Goal: Task Accomplishment & Management: Use online tool/utility

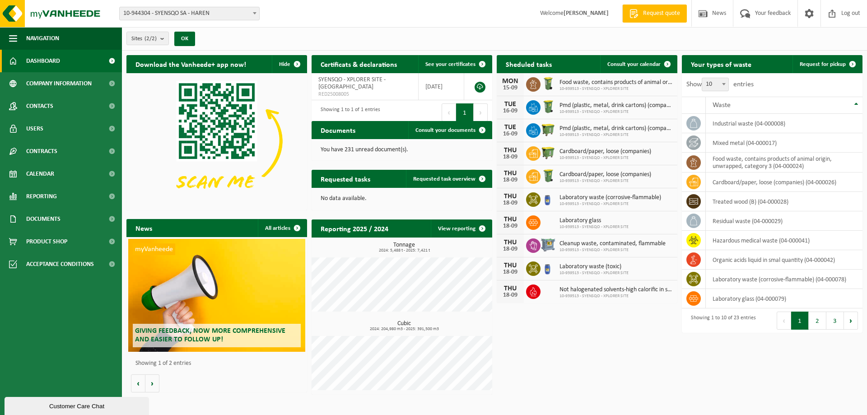
click at [549, 108] on img at bounding box center [547, 106] width 15 height 15
click at [41, 242] on span "Product Shop" at bounding box center [46, 241] width 41 height 23
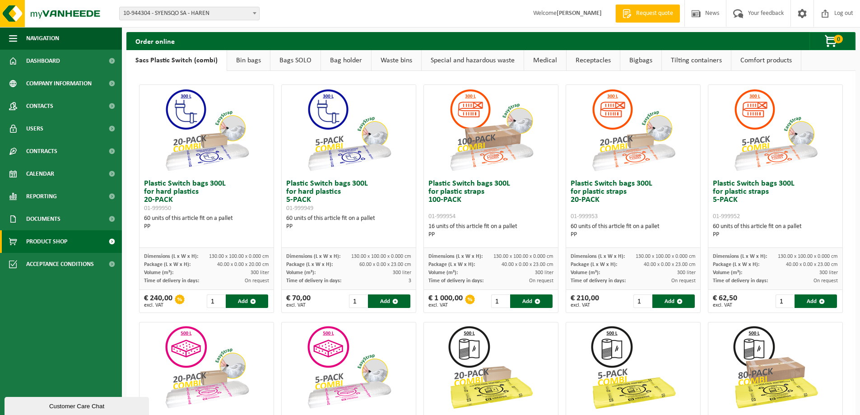
click at [180, 65] on link "Sacs Plastic Switch (combi)" at bounding box center [176, 60] width 100 height 21
click at [382, 62] on link "Waste bins" at bounding box center [397, 60] width 50 height 21
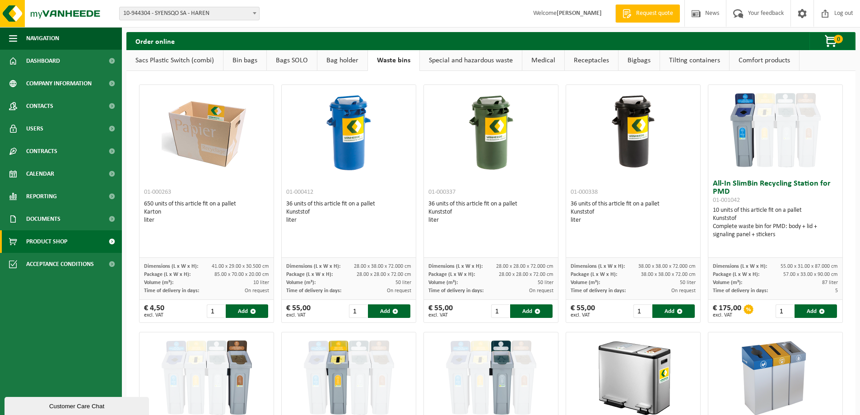
click at [692, 64] on link "Tilting containers" at bounding box center [694, 60] width 69 height 21
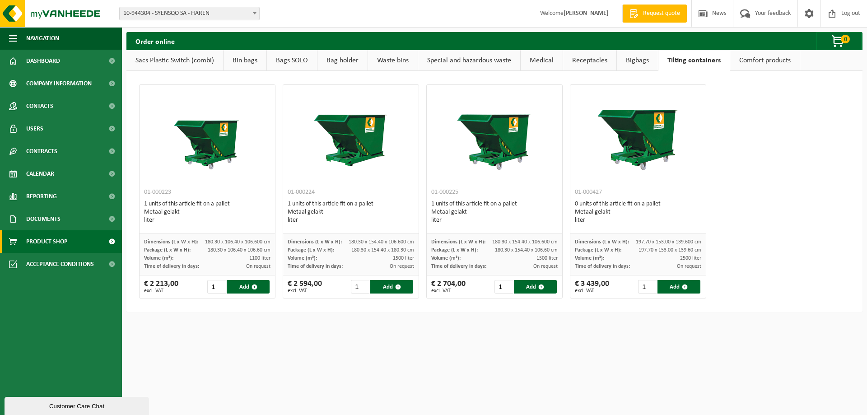
click at [633, 63] on link "Bigbags" at bounding box center [637, 60] width 41 height 21
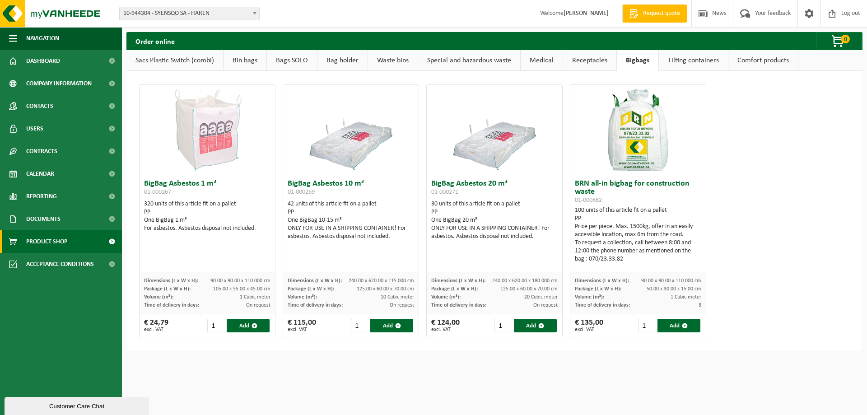
click at [608, 61] on link "Receptacles" at bounding box center [589, 60] width 53 height 21
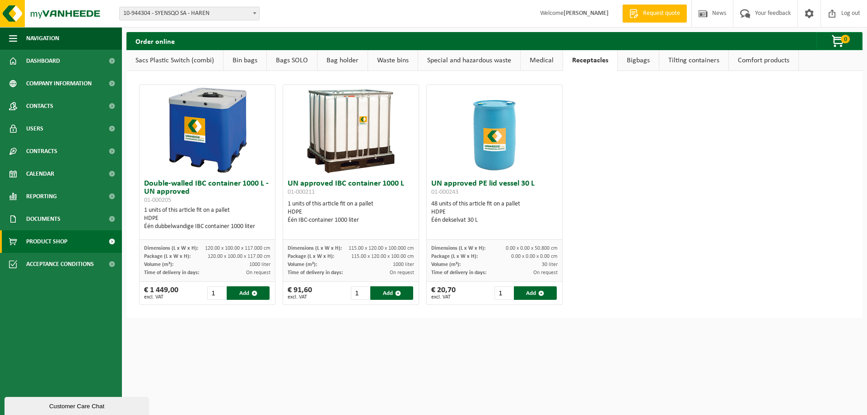
click at [733, 62] on link "Comfort products" at bounding box center [764, 60] width 70 height 21
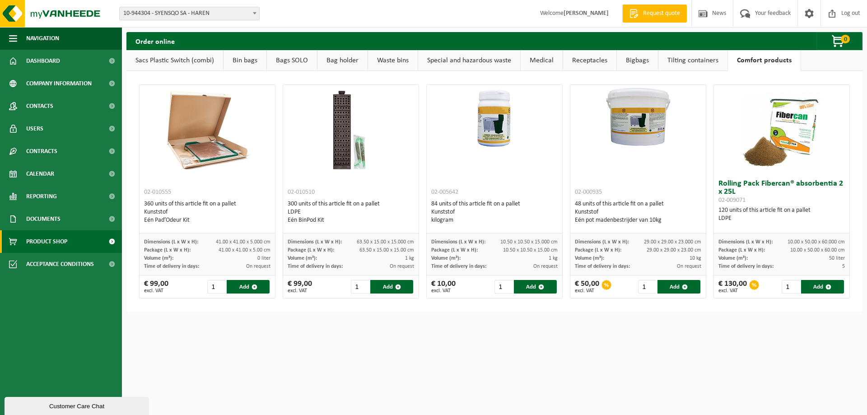
click at [563, 60] on link "Receptacles" at bounding box center [589, 60] width 53 height 21
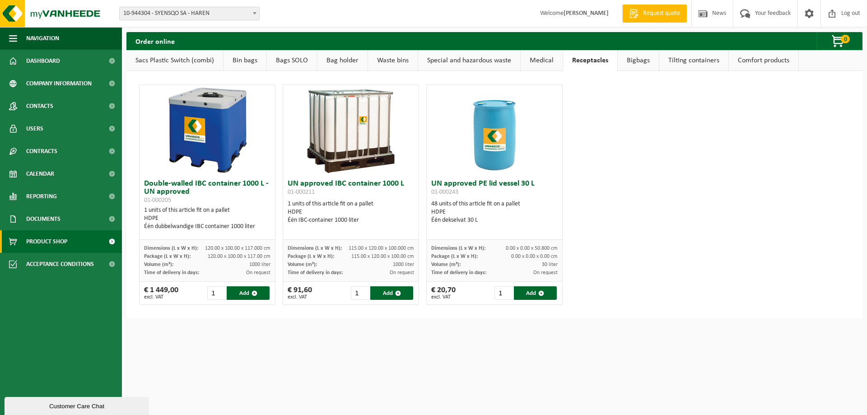
click at [536, 62] on link "Medical" at bounding box center [542, 60] width 42 height 21
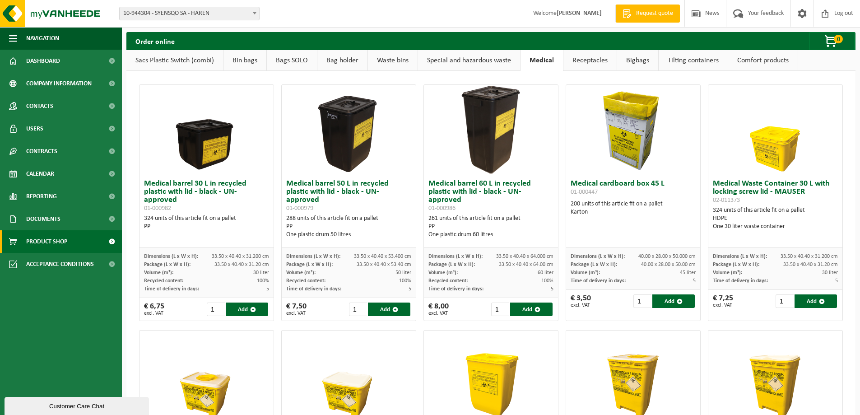
click at [496, 62] on link "Special and hazardous waste" at bounding box center [469, 60] width 102 height 21
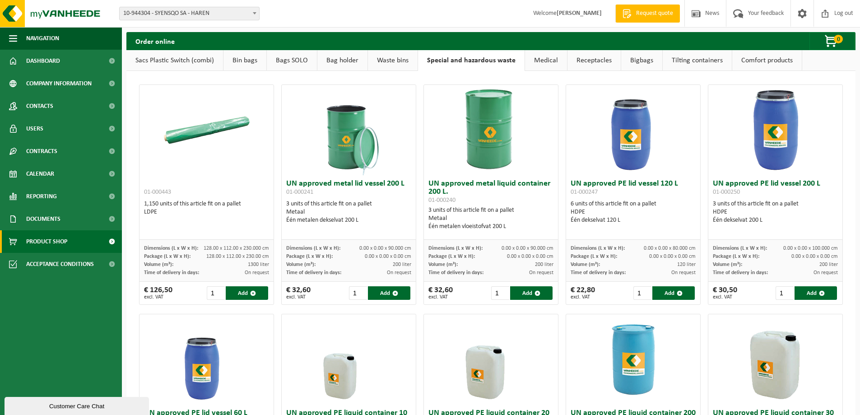
click at [389, 57] on link "Waste bins" at bounding box center [393, 60] width 50 height 21
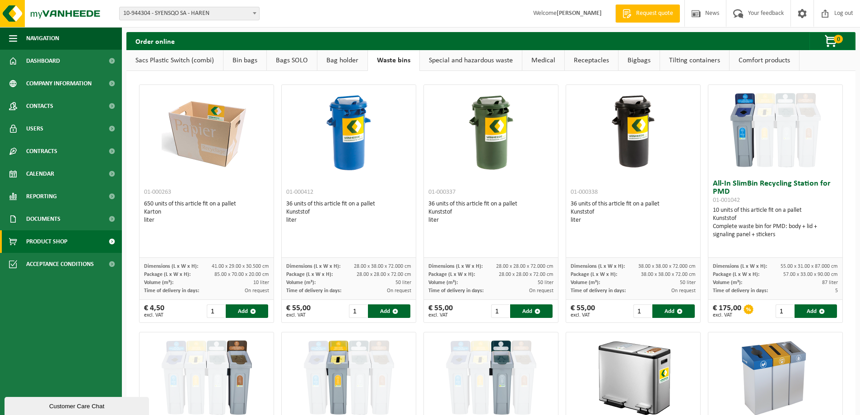
click at [343, 60] on link "Bag holder" at bounding box center [342, 60] width 50 height 21
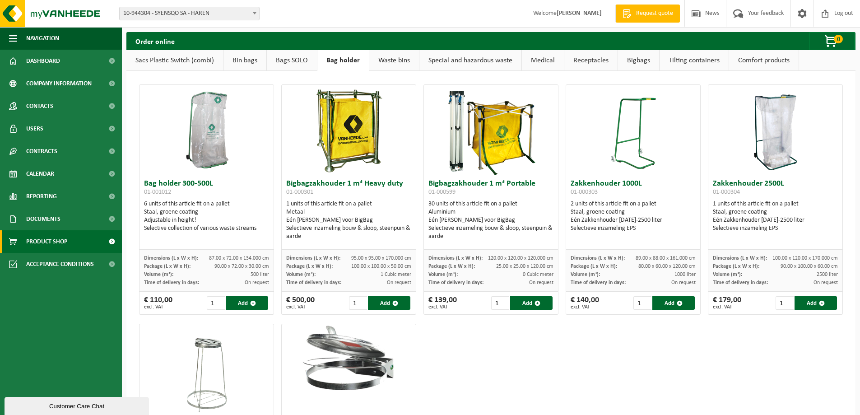
click at [301, 62] on link "Bags SOLO" at bounding box center [292, 60] width 50 height 21
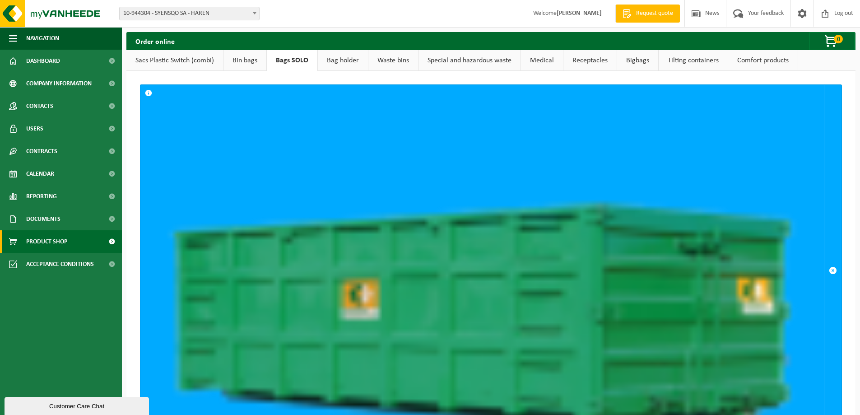
click at [241, 58] on link "Bin bags" at bounding box center [244, 60] width 43 height 21
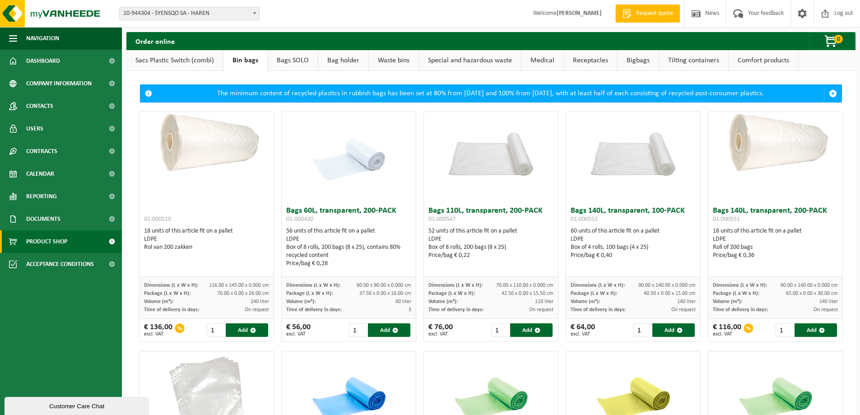
click at [191, 59] on link "Sacs Plastic Switch (combi)" at bounding box center [174, 60] width 97 height 21
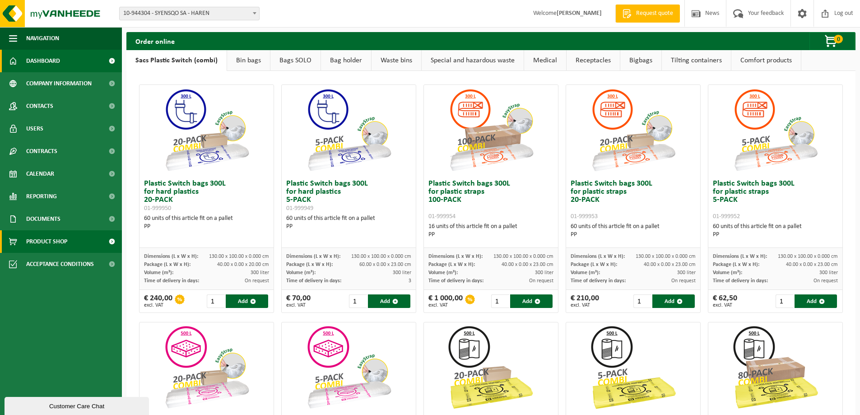
click at [25, 55] on link "Dashboard" at bounding box center [61, 61] width 122 height 23
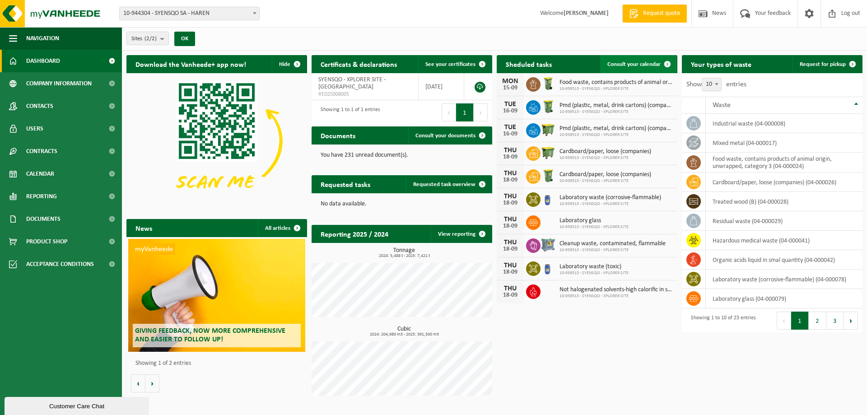
click at [649, 62] on span "Consult your calendar" at bounding box center [633, 64] width 53 height 6
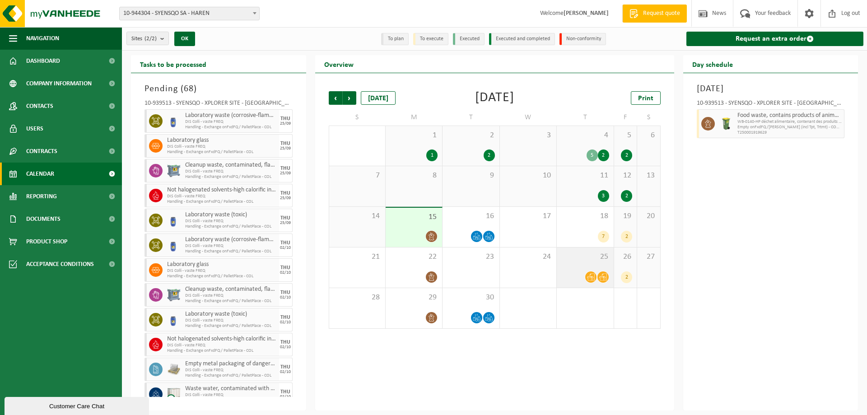
click at [591, 278] on icon at bounding box center [591, 277] width 8 height 8
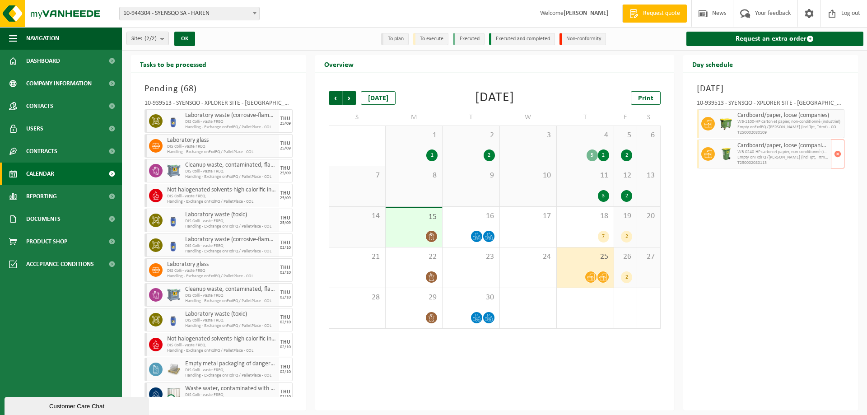
click at [732, 158] on img at bounding box center [726, 154] width 14 height 14
click at [734, 201] on div "Thursday, September 25, 2025 10-939513 - SYENSQO - XPLORER SITE - HAREN Cardboa…" at bounding box center [770, 241] width 175 height 337
click at [56, 217] on span "Documents" at bounding box center [43, 219] width 34 height 23
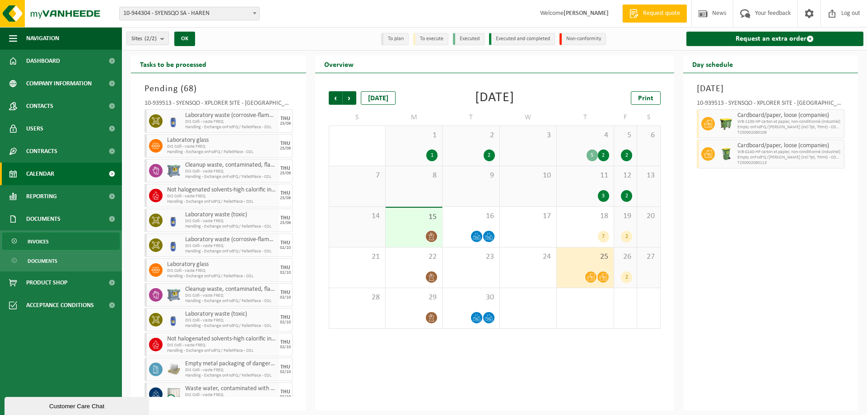
click at [31, 242] on span "Invoices" at bounding box center [38, 241] width 21 height 17
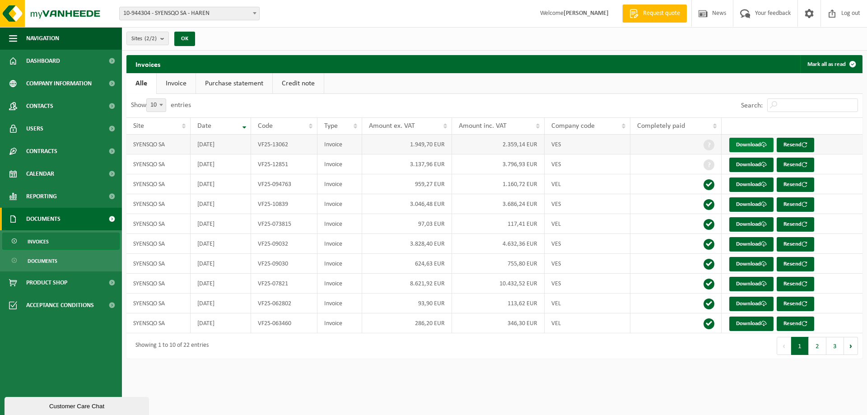
click at [759, 143] on link "Download" at bounding box center [751, 145] width 44 height 14
click at [44, 50] on span "Dashboard" at bounding box center [43, 61] width 34 height 23
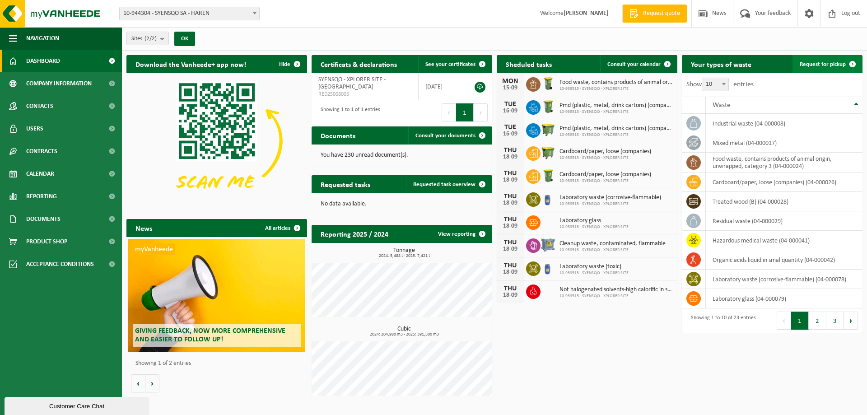
click at [833, 61] on span "Request for pickup" at bounding box center [823, 64] width 46 height 6
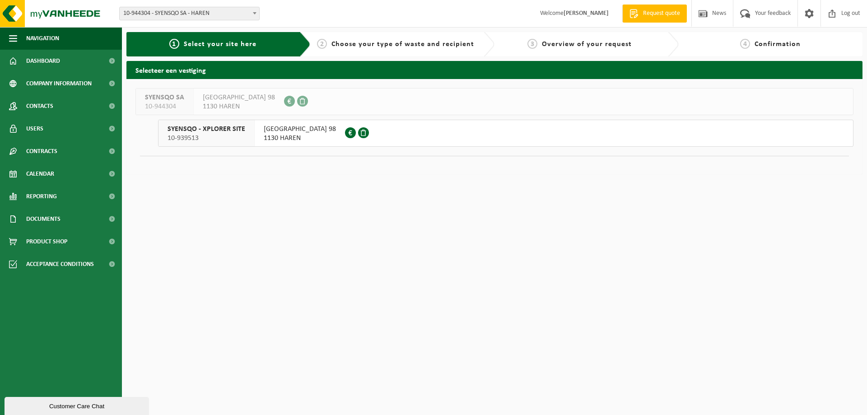
click at [304, 134] on span "1130 HAREN" at bounding box center [300, 138] width 72 height 9
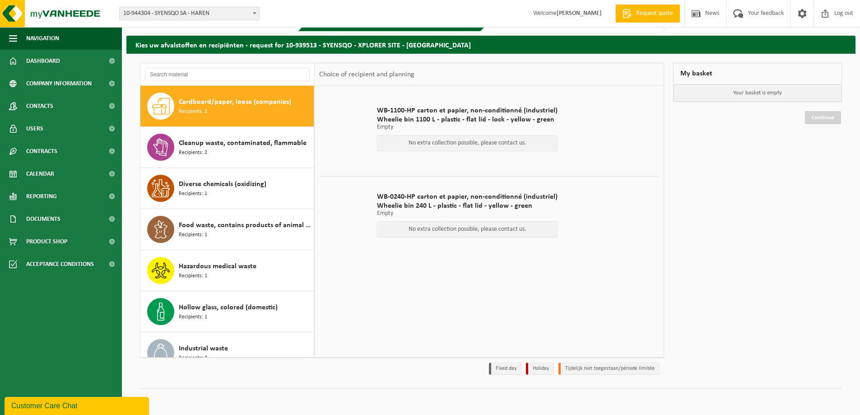
scroll to position [26, 0]
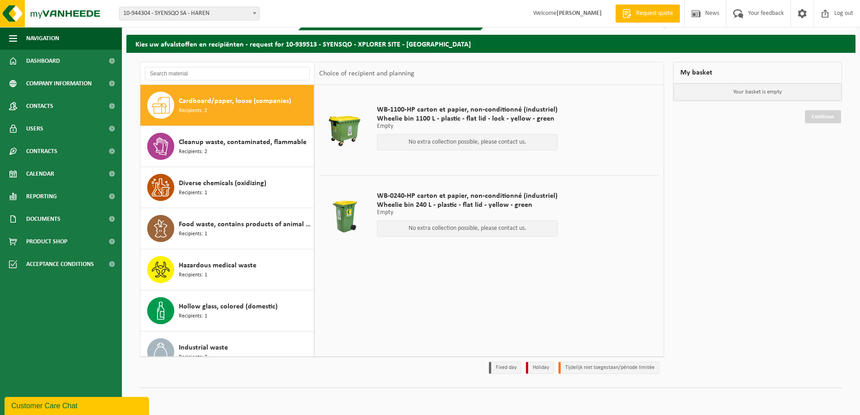
click at [438, 207] on span "Wheelie bin 240 L - plastic - flat lid - yellow - green" at bounding box center [467, 204] width 181 height 9
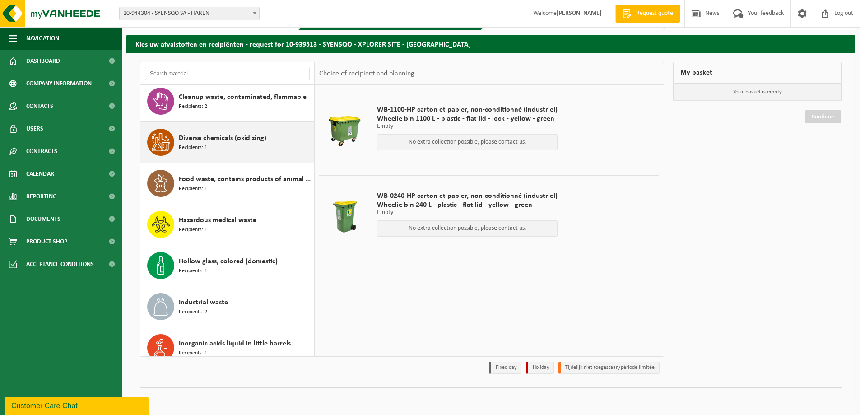
click at [227, 153] on div "Diverse chemicals (oxidizing) Recipients: 1" at bounding box center [245, 142] width 133 height 27
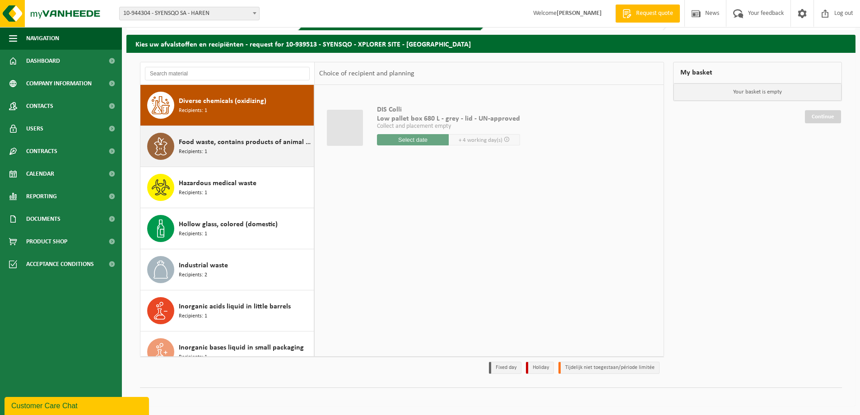
click at [227, 148] on div "Food waste, contains products of animal origin, unwrapped, category 3 Recipient…" at bounding box center [245, 146] width 133 height 27
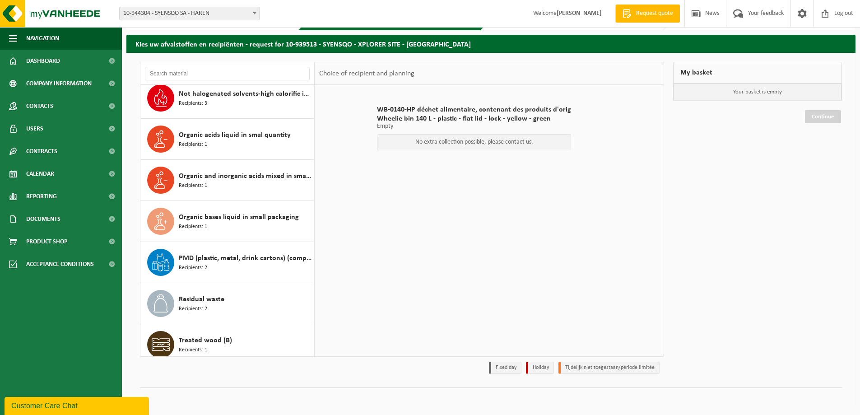
scroll to position [591, 0]
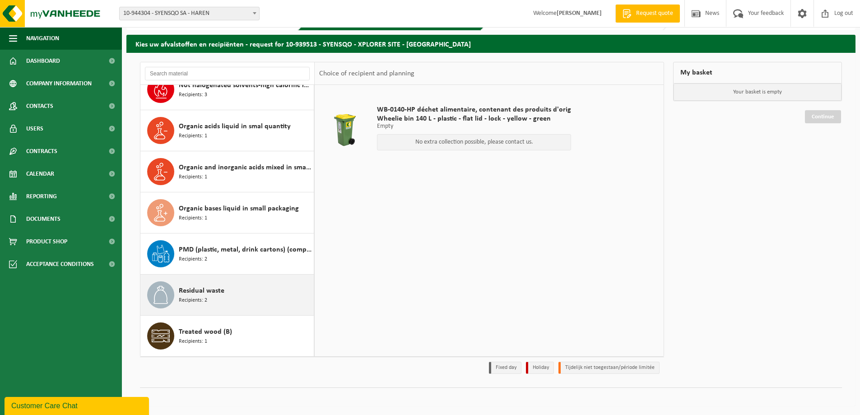
click at [250, 285] on div "Residual waste Recipients: 2" at bounding box center [245, 294] width 133 height 27
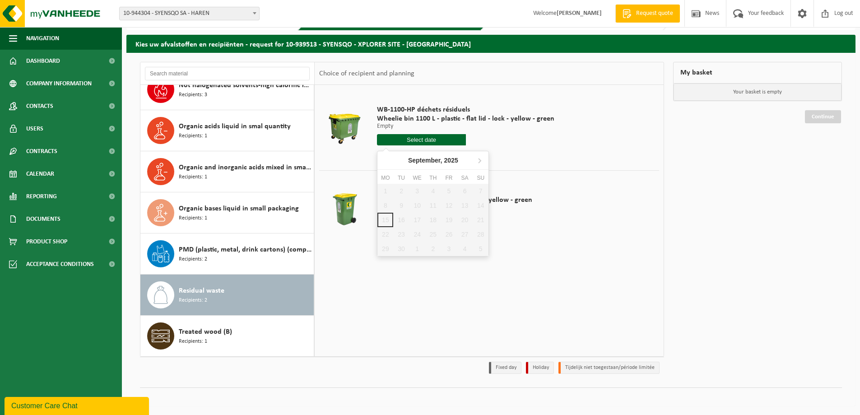
click at [430, 137] on input "text" at bounding box center [421, 139] width 89 height 11
click at [483, 160] on icon at bounding box center [479, 160] width 14 height 14
click at [507, 156] on div "WB-1100-HP déchets résiduels Wheelie bin 1100 L - plastic - flat lid - lock - y…" at bounding box center [465, 127] width 186 height 63
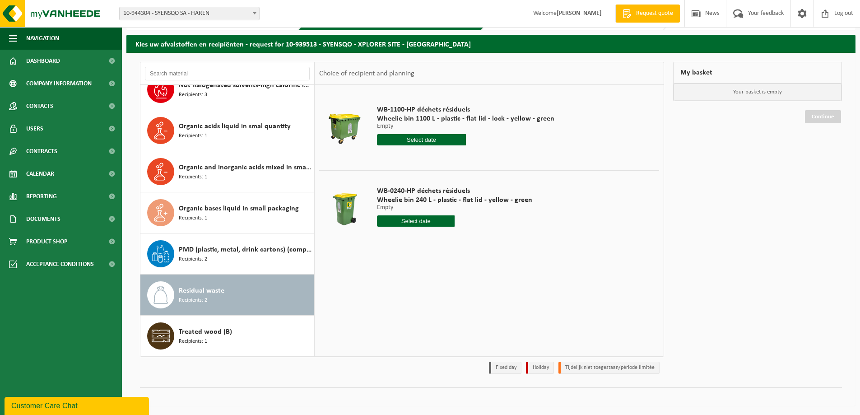
click at [439, 230] on div "WB-0240-HP déchets résiduels Wheelie bin 240 L - plastic - flat lid - yellow - …" at bounding box center [454, 208] width 164 height 63
click at [444, 219] on input "text" at bounding box center [416, 220] width 78 height 11
click at [485, 243] on icon at bounding box center [479, 241] width 14 height 14
click at [485, 243] on nav "November, 2025" at bounding box center [432, 241] width 111 height 19
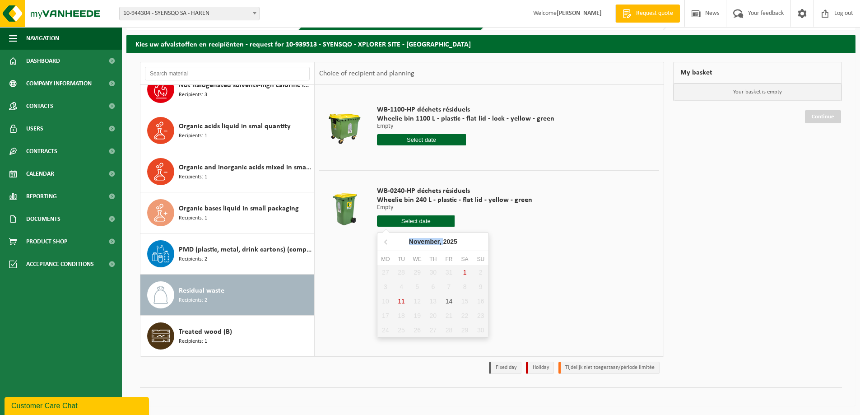
click at [485, 243] on nav "November, 2025" at bounding box center [432, 241] width 111 height 19
click at [601, 254] on table "WB-1100-HP déchets résiduels Wheelie bin 1100 L - plastic - flat lid - lock - y…" at bounding box center [489, 170] width 349 height 171
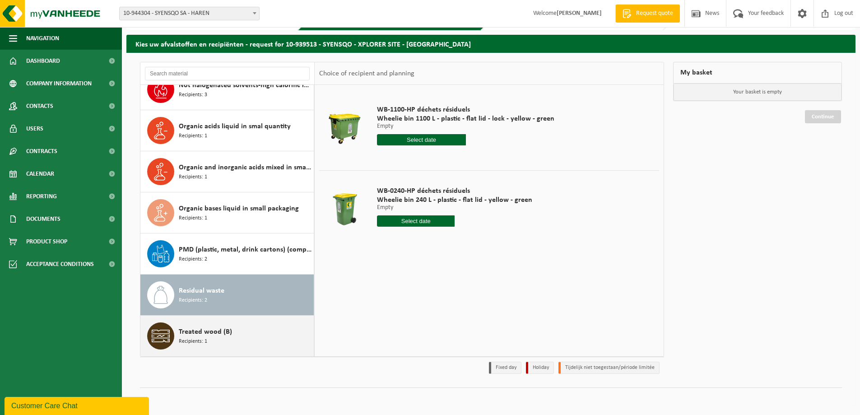
click at [213, 341] on div "Treated wood (B) Recipients: 1" at bounding box center [245, 335] width 133 height 27
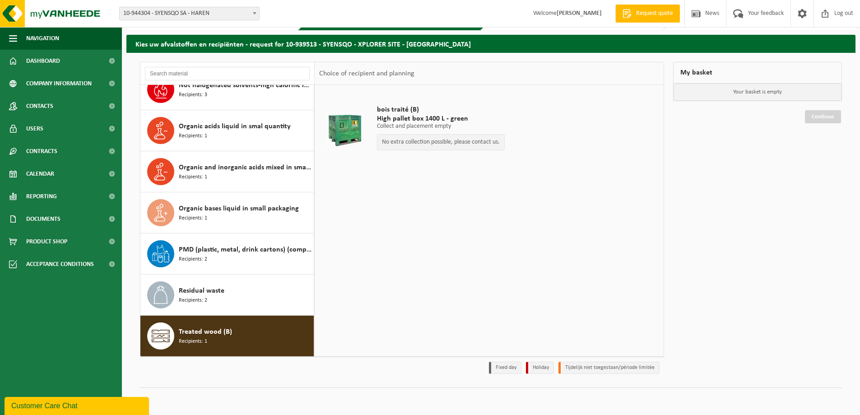
scroll to position [546, 0]
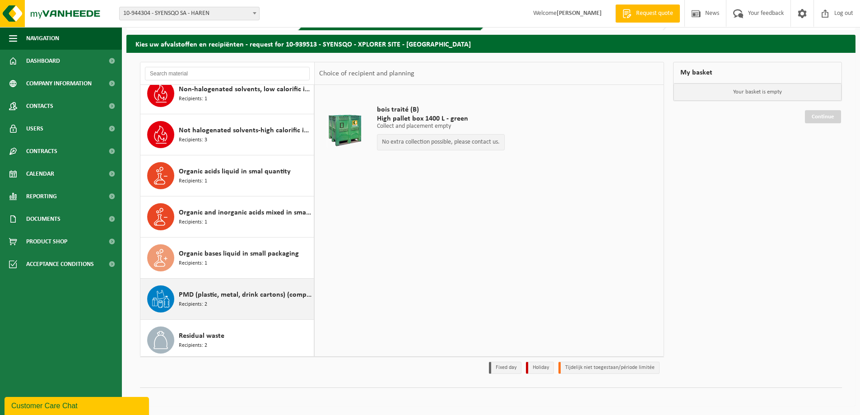
click at [218, 294] on span "PMD (plastic, metal, drink cartons) (companies)" at bounding box center [245, 294] width 133 height 11
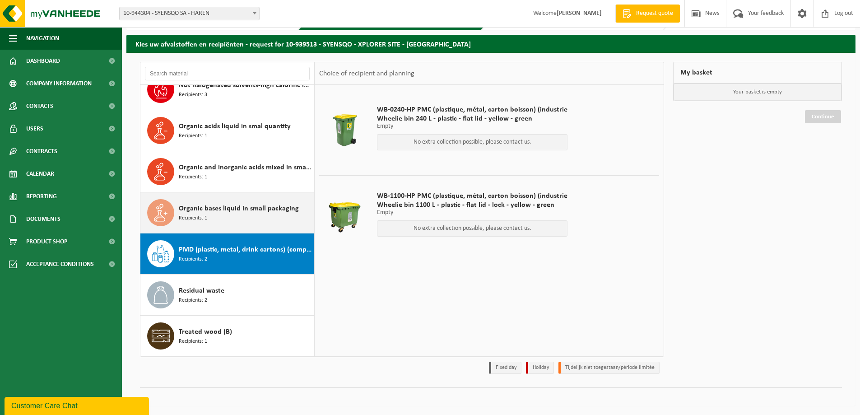
click at [230, 217] on div "Organic bases liquid in small packaging Recipients: 1" at bounding box center [245, 212] width 133 height 27
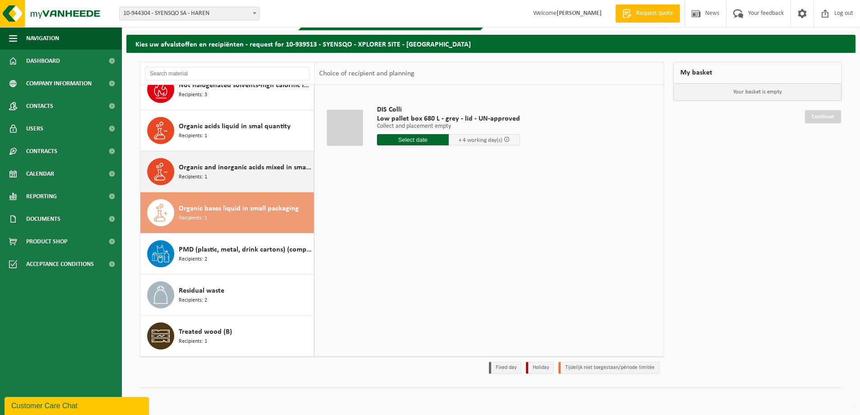
click at [232, 168] on span "Organic and inorganic acids mixed in small packaging (liquid)" at bounding box center [245, 167] width 133 height 11
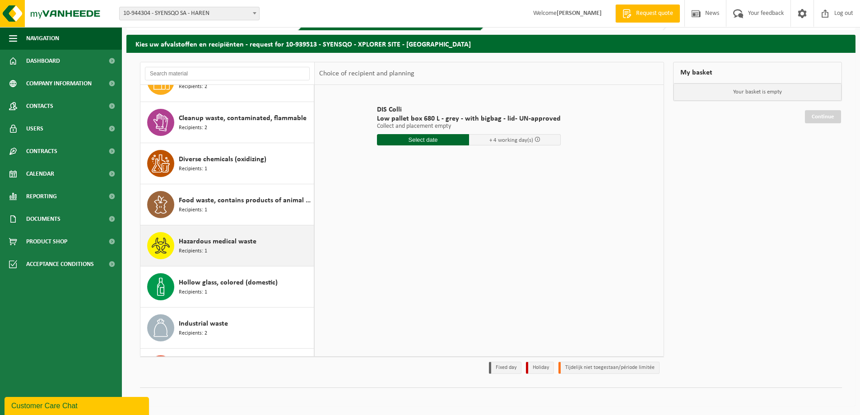
scroll to position [0, 0]
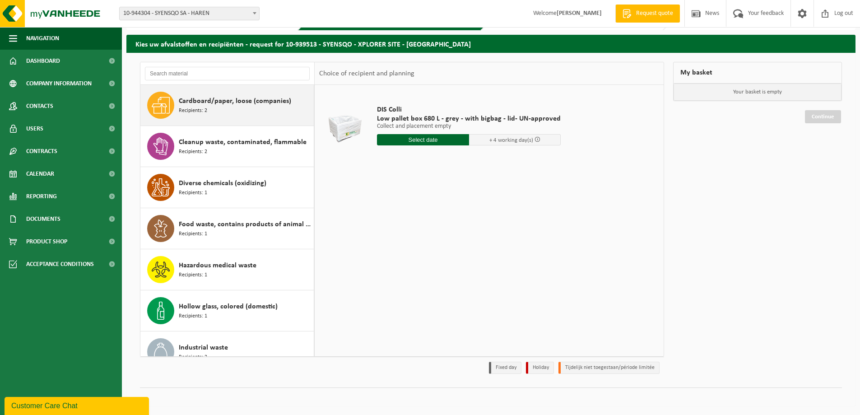
click at [228, 119] on div "Cardboard/paper, loose (companies) Recipients: 2" at bounding box center [227, 105] width 174 height 41
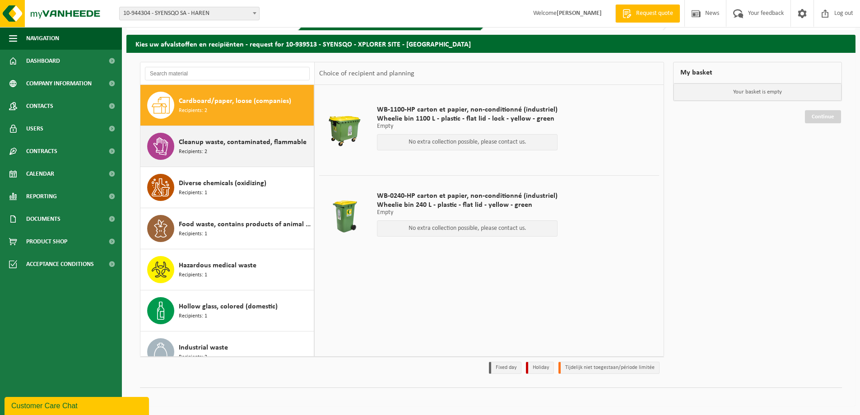
click at [229, 143] on span "Cleanup waste, contaminated, flammable" at bounding box center [243, 142] width 128 height 11
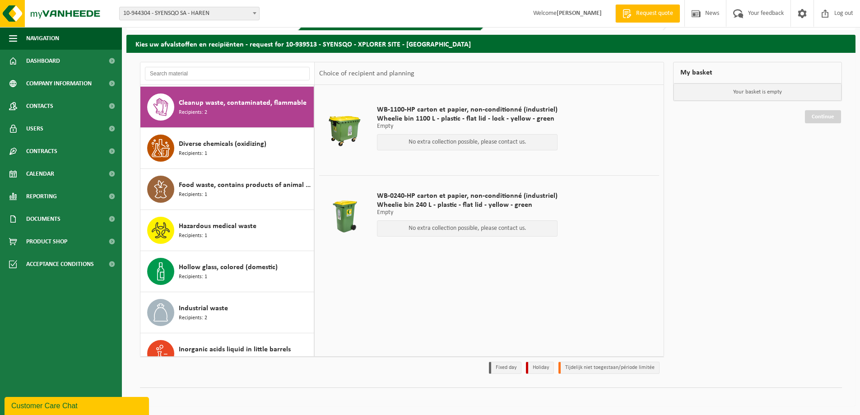
scroll to position [41, 0]
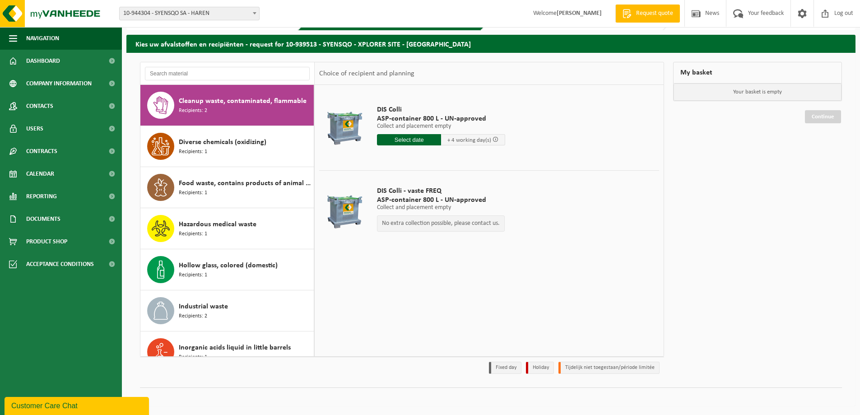
click at [730, 177] on div "My basket Your basket is empty Continue" at bounding box center [758, 220] width 178 height 316
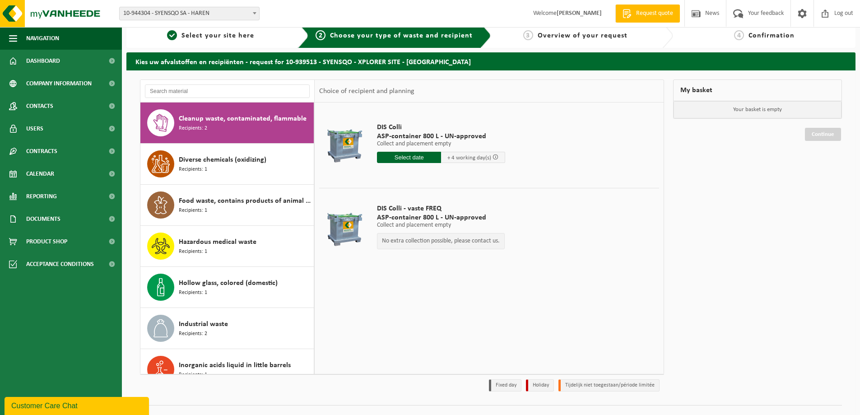
scroll to position [0, 0]
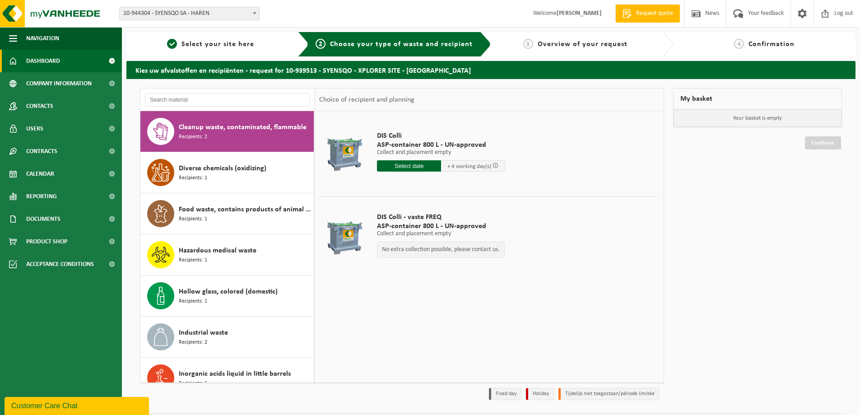
click at [50, 63] on span "Dashboard" at bounding box center [43, 61] width 34 height 23
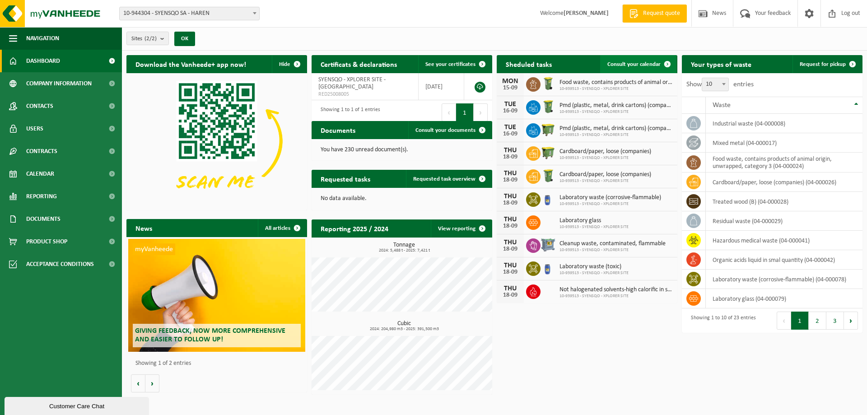
click at [654, 67] on span "Consult your calendar" at bounding box center [633, 64] width 53 height 6
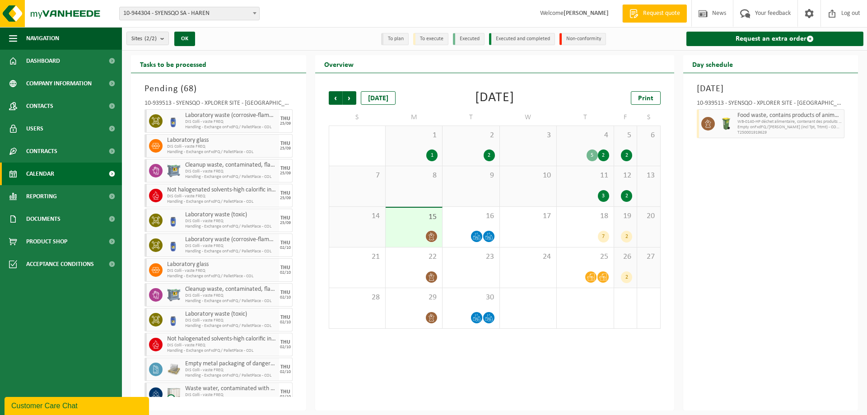
click at [437, 223] on div "15" at bounding box center [414, 227] width 56 height 39
click at [436, 237] on span at bounding box center [431, 236] width 11 height 11
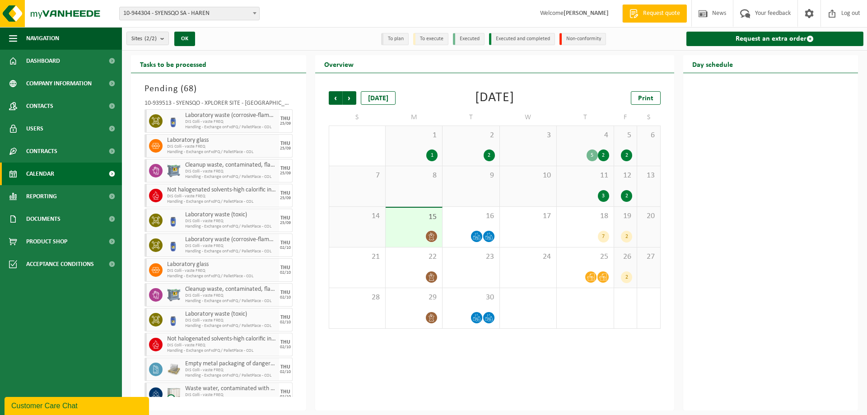
click at [423, 235] on div at bounding box center [413, 236] width 47 height 12
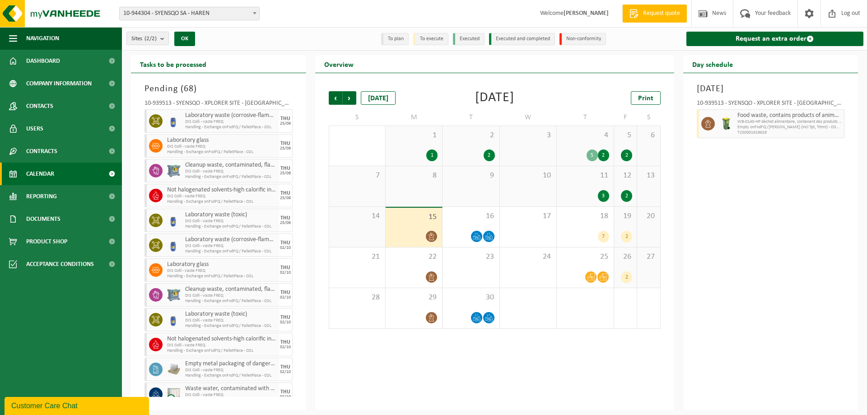
click at [798, 129] on span "Empty onFxdFQ/[PERSON_NAME] (incl Tpt, Trtmt) - COMP" at bounding box center [789, 127] width 105 height 5
click at [721, 117] on img at bounding box center [726, 124] width 14 height 14
click at [609, 229] on div "18 7" at bounding box center [585, 227] width 56 height 40
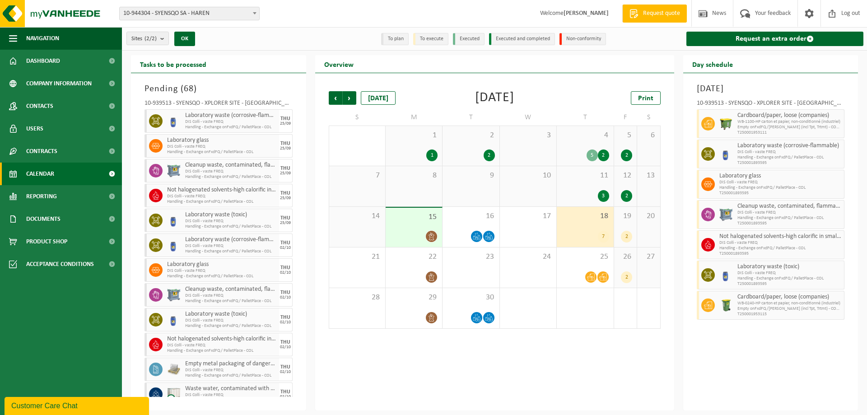
click at [628, 224] on div "19 2" at bounding box center [625, 227] width 23 height 40
click at [598, 229] on div "18 7" at bounding box center [585, 227] width 56 height 40
click at [431, 271] on span at bounding box center [431, 276] width 11 height 11
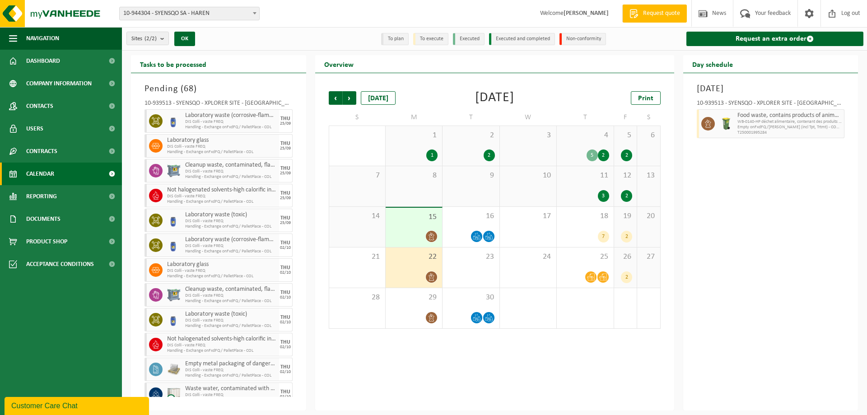
click at [415, 240] on div at bounding box center [413, 236] width 47 height 12
click at [424, 149] on div "1" at bounding box center [413, 155] width 47 height 12
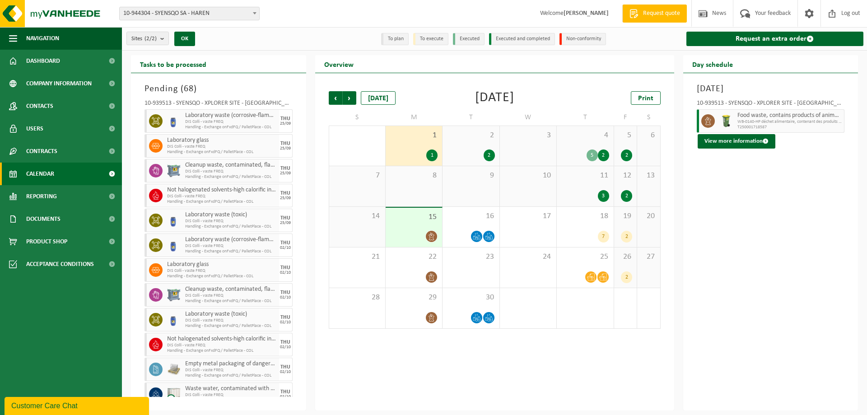
click at [433, 183] on div "8" at bounding box center [414, 186] width 56 height 40
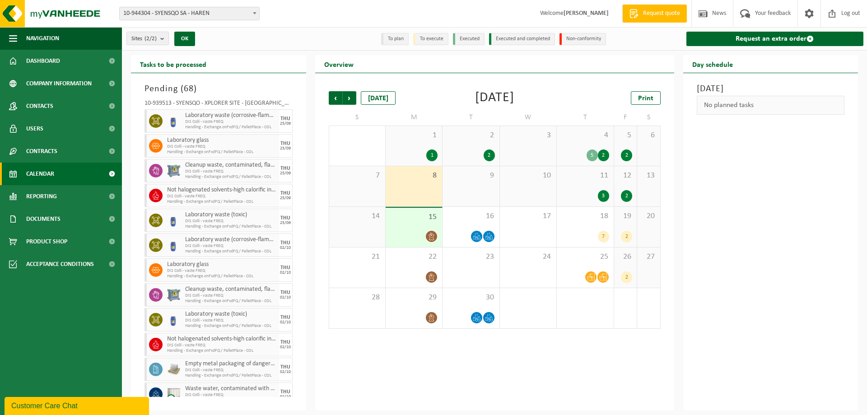
click at [418, 223] on div "15" at bounding box center [414, 227] width 56 height 39
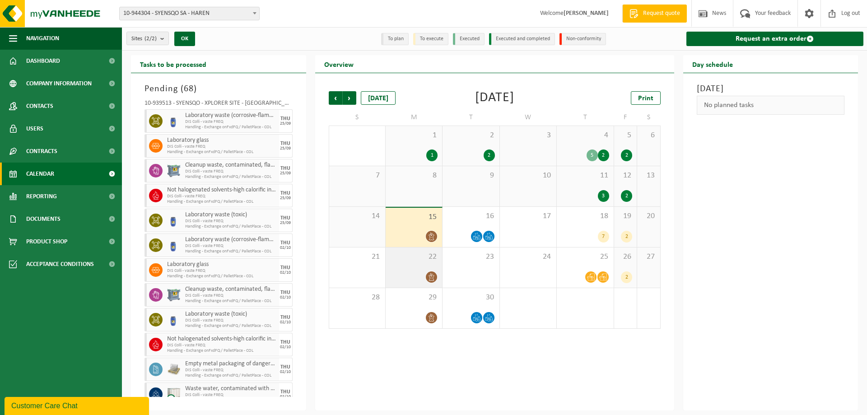
click at [419, 271] on div at bounding box center [413, 277] width 47 height 12
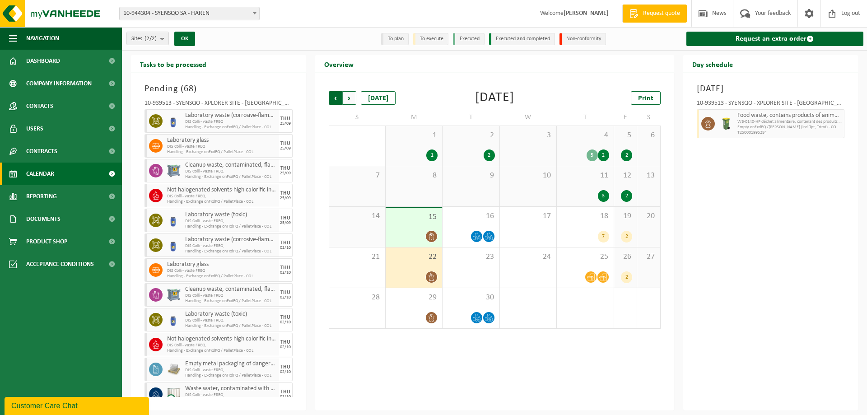
click at [349, 96] on span "Next" at bounding box center [350, 98] width 14 height 14
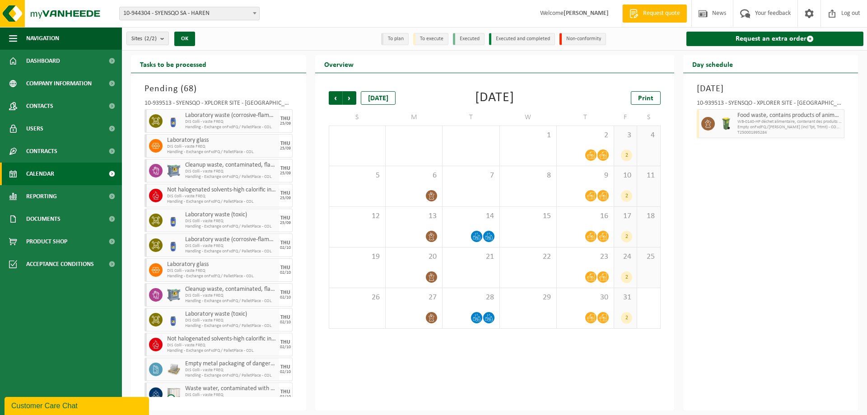
click at [325, 98] on div "Previous Next Today October 2025 Print S M T W T F S 28 29 30 1 2 3 2 4 5 6 7 8…" at bounding box center [494, 210] width 341 height 256
click at [327, 98] on div "Previous Next Today October 2025 Print S M T W T F S 28 29 30 1 2 3 2 4 5 6 7 8…" at bounding box center [494, 210] width 341 height 256
click at [334, 97] on span "Previous" at bounding box center [336, 98] width 14 height 14
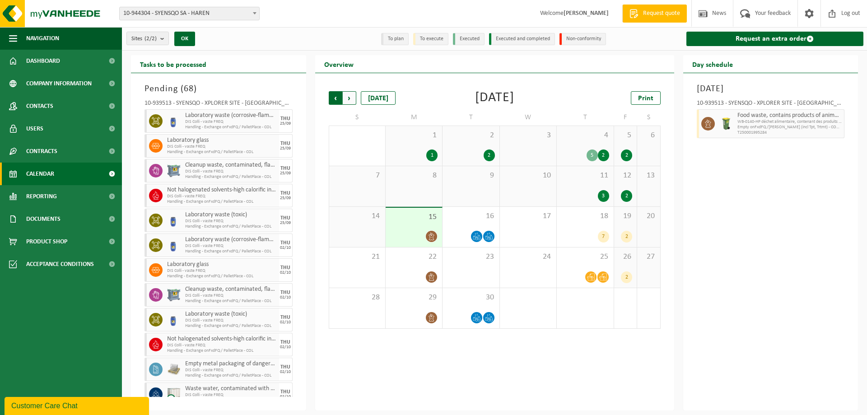
click at [351, 97] on span "Next" at bounding box center [350, 98] width 14 height 14
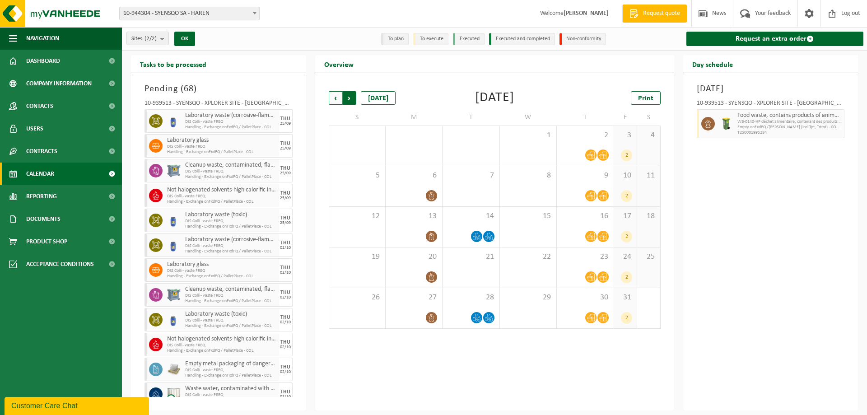
click at [335, 98] on span "Previous" at bounding box center [336, 98] width 14 height 14
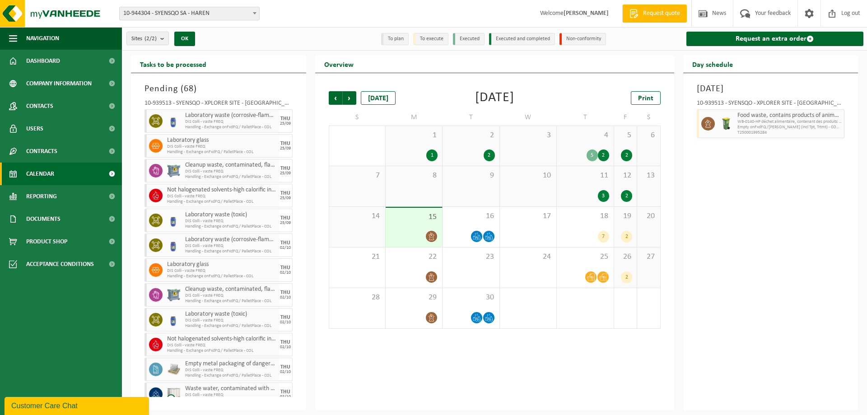
click at [739, 196] on div "Monday, September 22, 2025 10-939513 - SYENSQO - XPLORER SITE - HAREN Food wast…" at bounding box center [770, 241] width 175 height 337
click at [783, 44] on link "Request an extra order" at bounding box center [774, 39] width 177 height 14
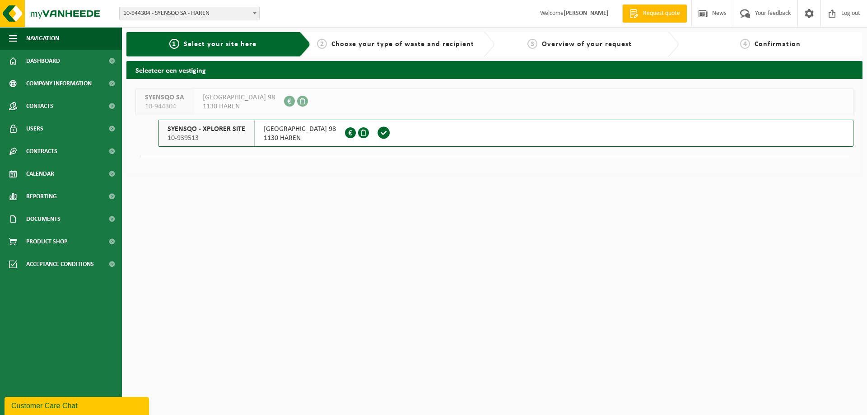
click at [439, 142] on button "SYENSQO - XPLORER SITE 10-939513 RUE DE LA FUSÉE 98 1130 HAREN 0798.896.453" at bounding box center [505, 133] width 695 height 27
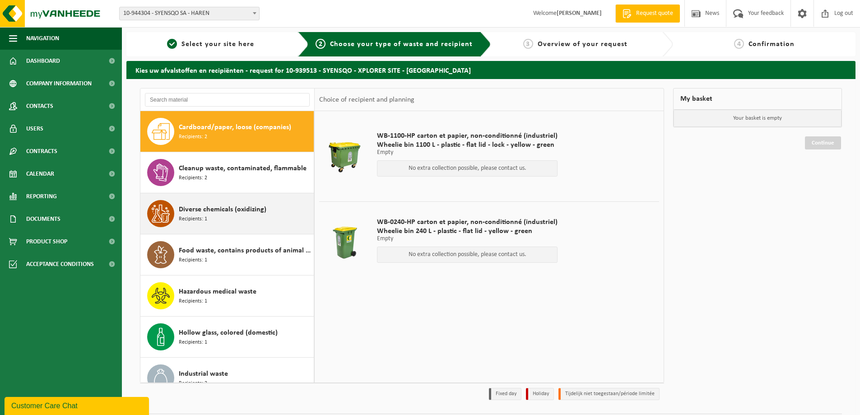
click at [234, 214] on span "Diverse chemicals (oxidizing)" at bounding box center [223, 209] width 88 height 11
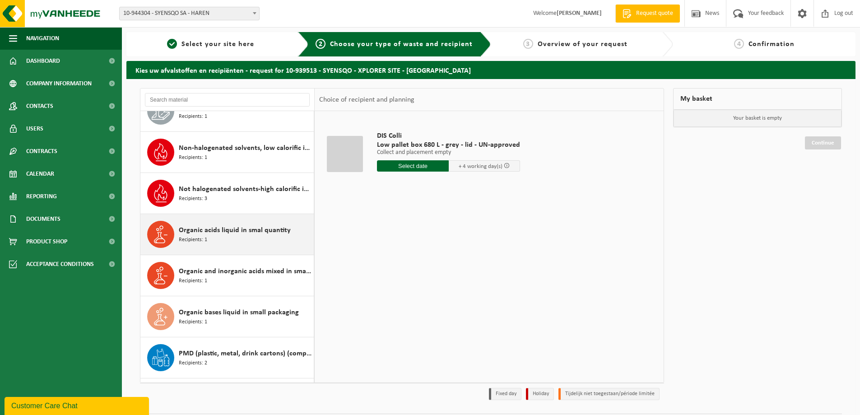
scroll to position [591, 0]
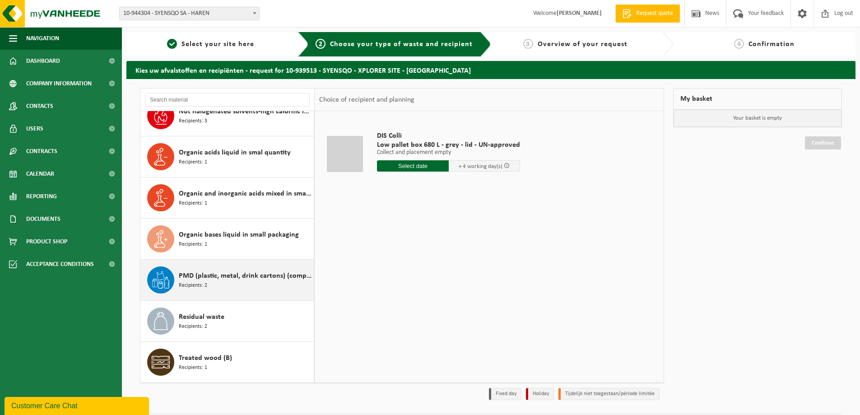
click at [232, 276] on span "PMD (plastic, metal, drink cartons) (companies)" at bounding box center [245, 275] width 133 height 11
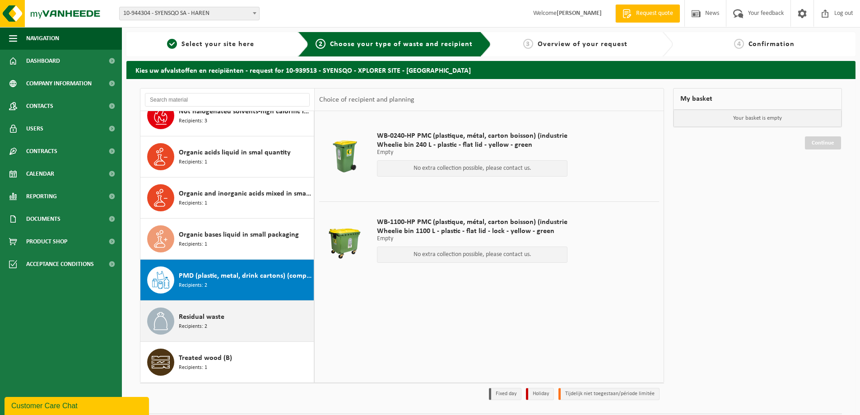
click at [226, 313] on div "Residual waste Recipients: 2" at bounding box center [245, 320] width 133 height 27
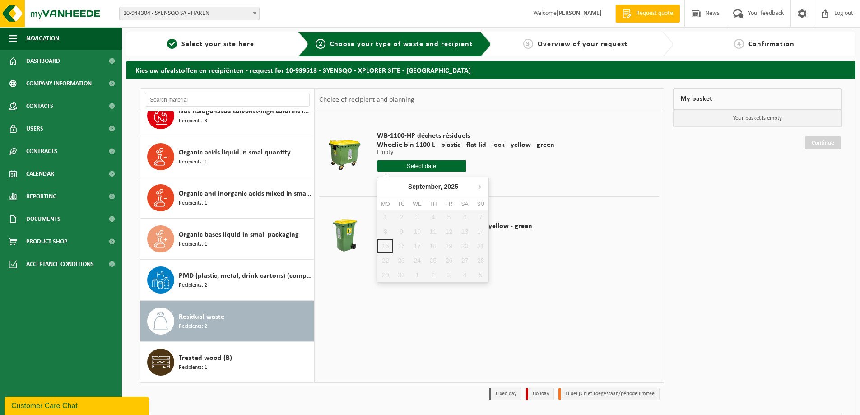
click at [448, 163] on input "text" at bounding box center [421, 165] width 89 height 11
click at [660, 192] on table "WB-1100-HP déchets résiduels Wheelie bin 1100 L - plastic - flat lid - lock - y…" at bounding box center [489, 196] width 349 height 171
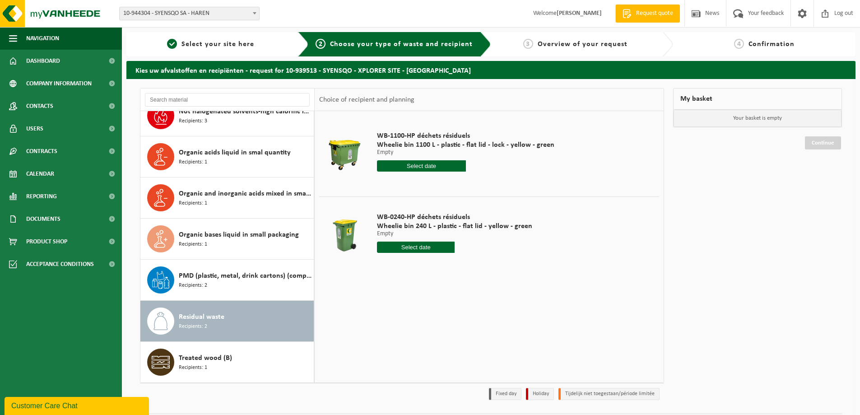
click at [680, 177] on div "My basket Your basket is empty Continue" at bounding box center [758, 246] width 178 height 316
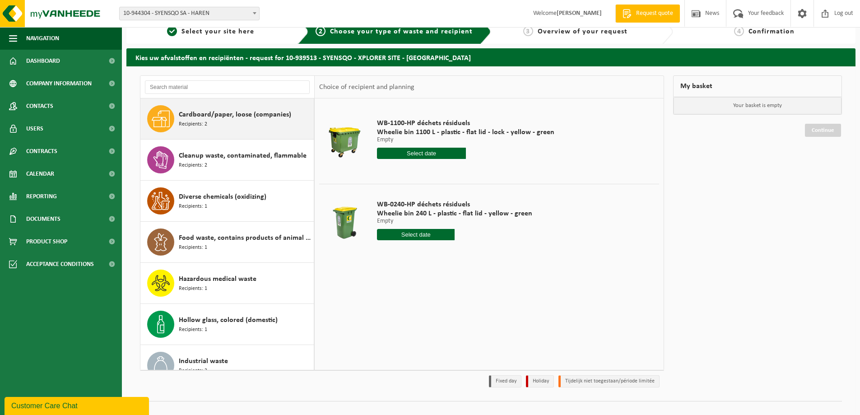
scroll to position [0, 0]
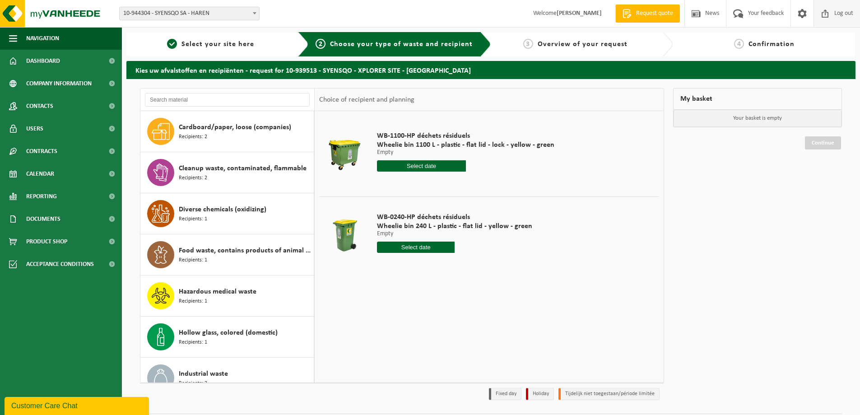
click at [834, 16] on span "Log out" at bounding box center [843, 13] width 23 height 27
